Goal: Find specific page/section: Find specific page/section

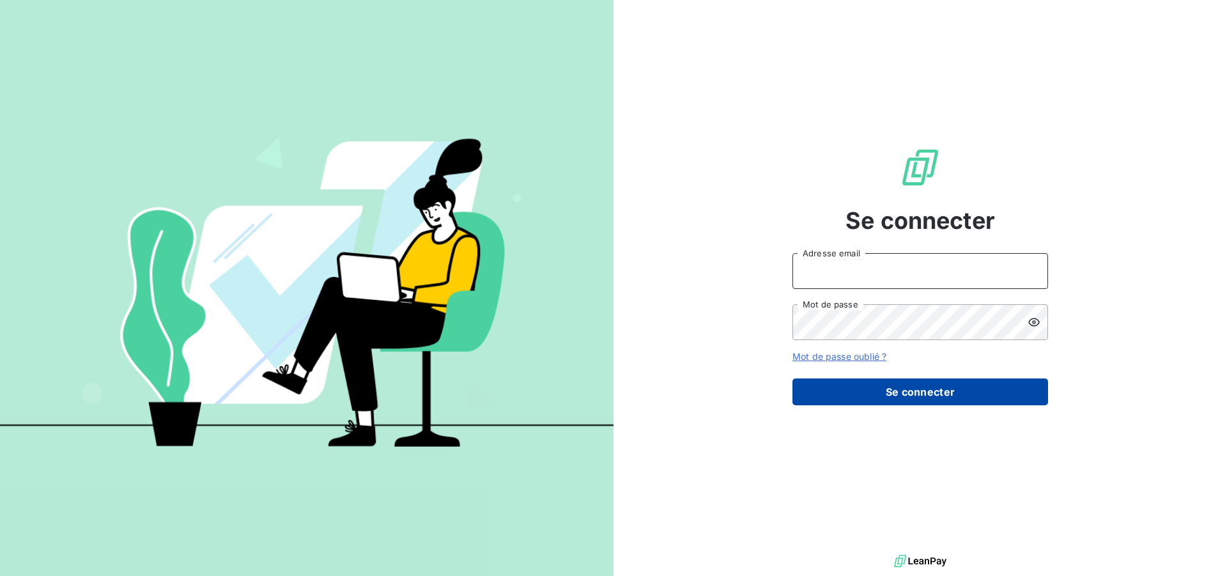
type input "[EMAIL_ADDRESS][DOMAIN_NAME]"
click at [895, 391] on button "Se connecter" at bounding box center [921, 391] width 256 height 27
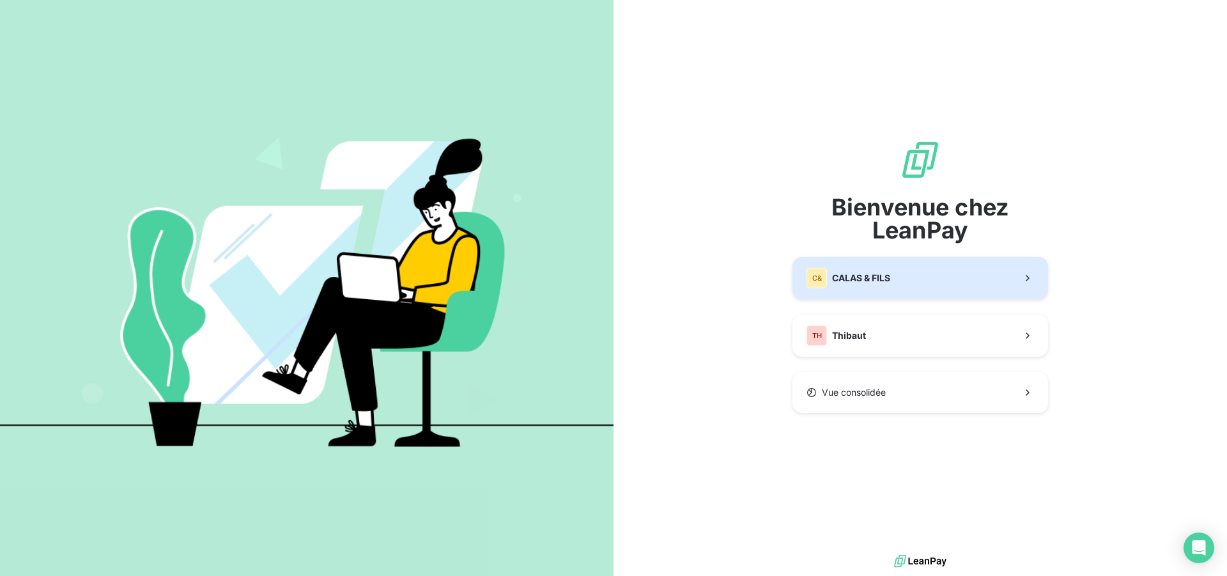
click at [889, 290] on button "C& CALAS & [PERSON_NAME]" at bounding box center [921, 278] width 256 height 42
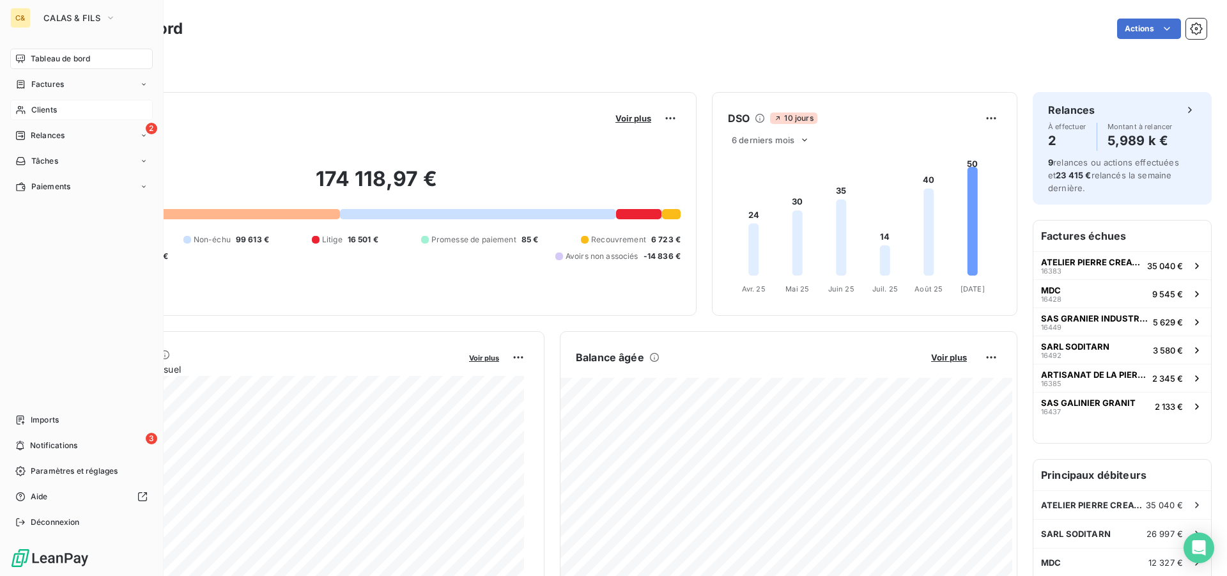
click at [37, 106] on span "Clients" at bounding box center [44, 110] width 26 height 12
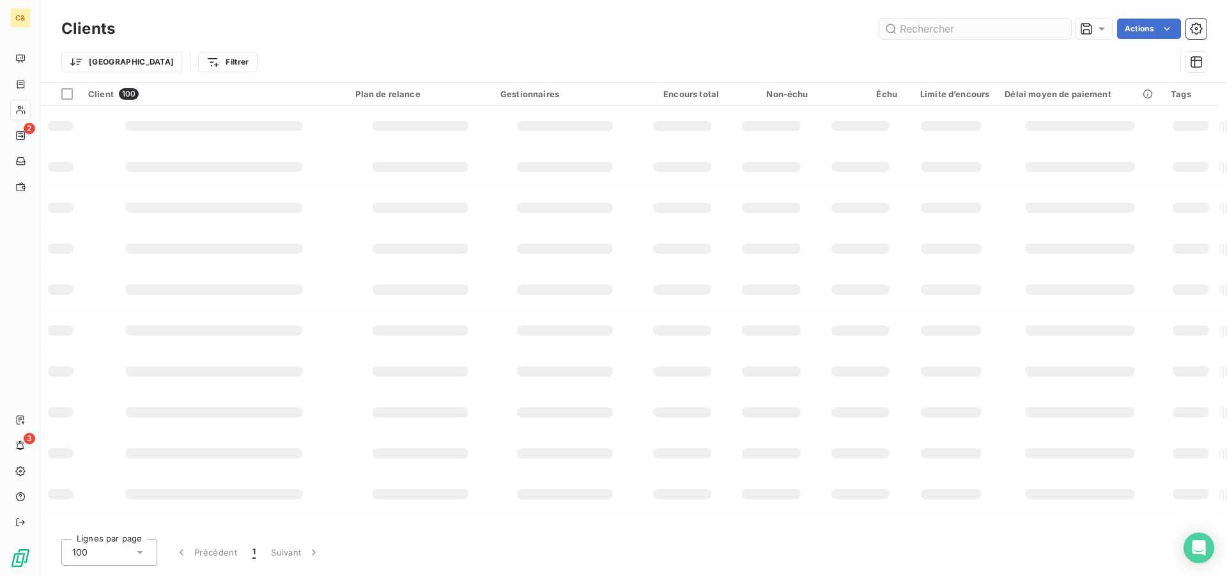
click at [948, 27] on input "text" at bounding box center [975, 29] width 192 height 20
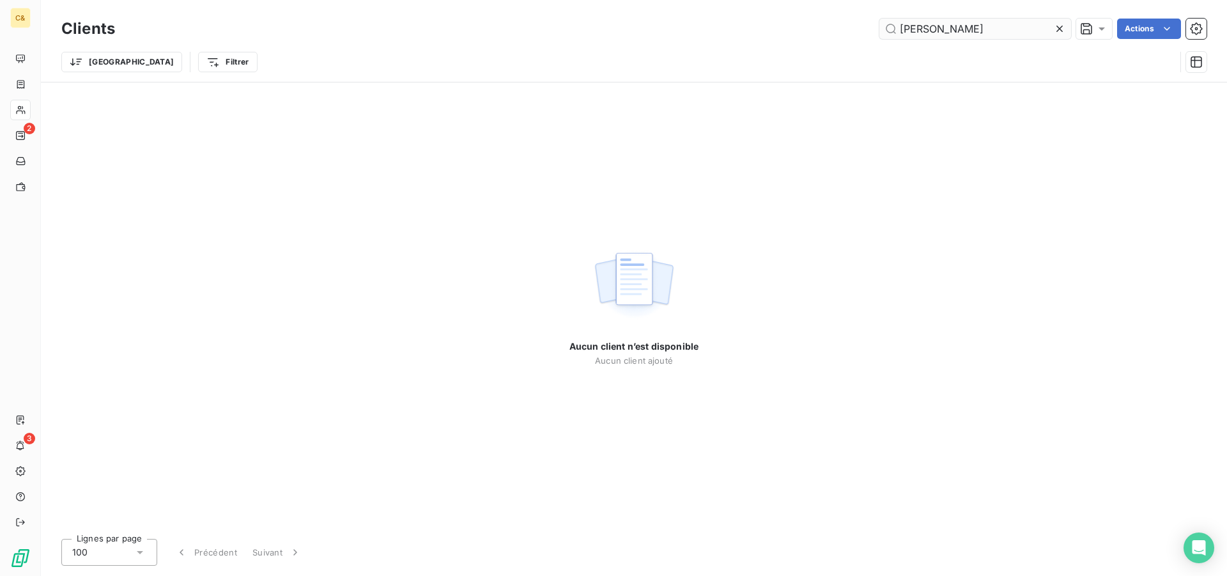
drag, startPoint x: 938, startPoint y: 31, endPoint x: 915, endPoint y: 31, distance: 23.6
click at [915, 31] on input "[PERSON_NAME]" at bounding box center [975, 29] width 192 height 20
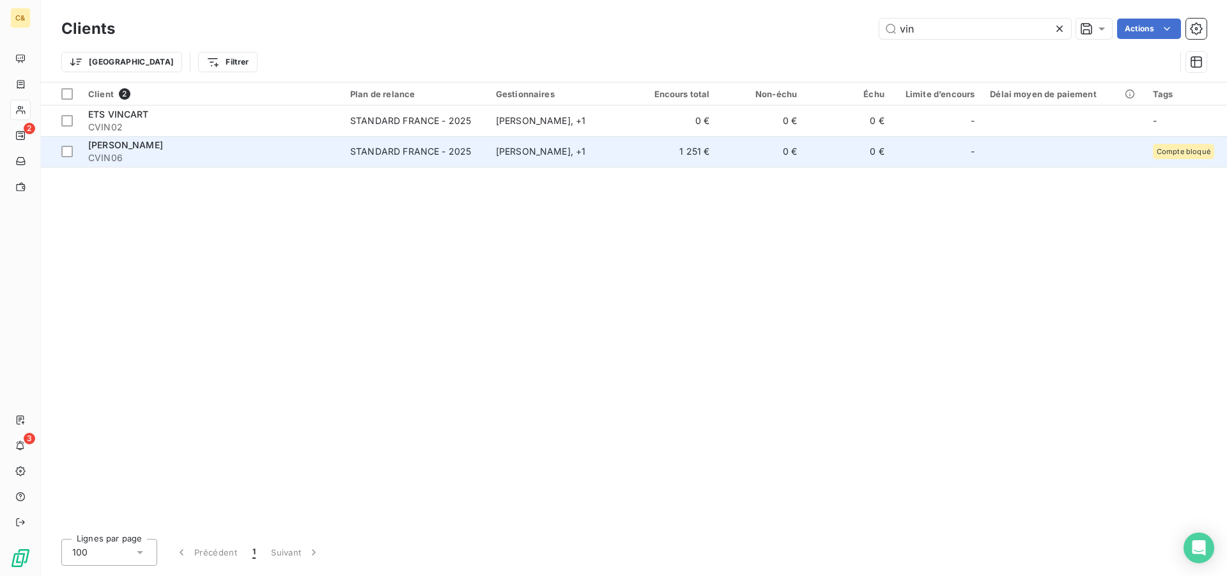
type input "vin"
click at [159, 151] on span "CVIN06" at bounding box center [211, 157] width 247 height 13
